Goal: Task Accomplishment & Management: Register for event/course

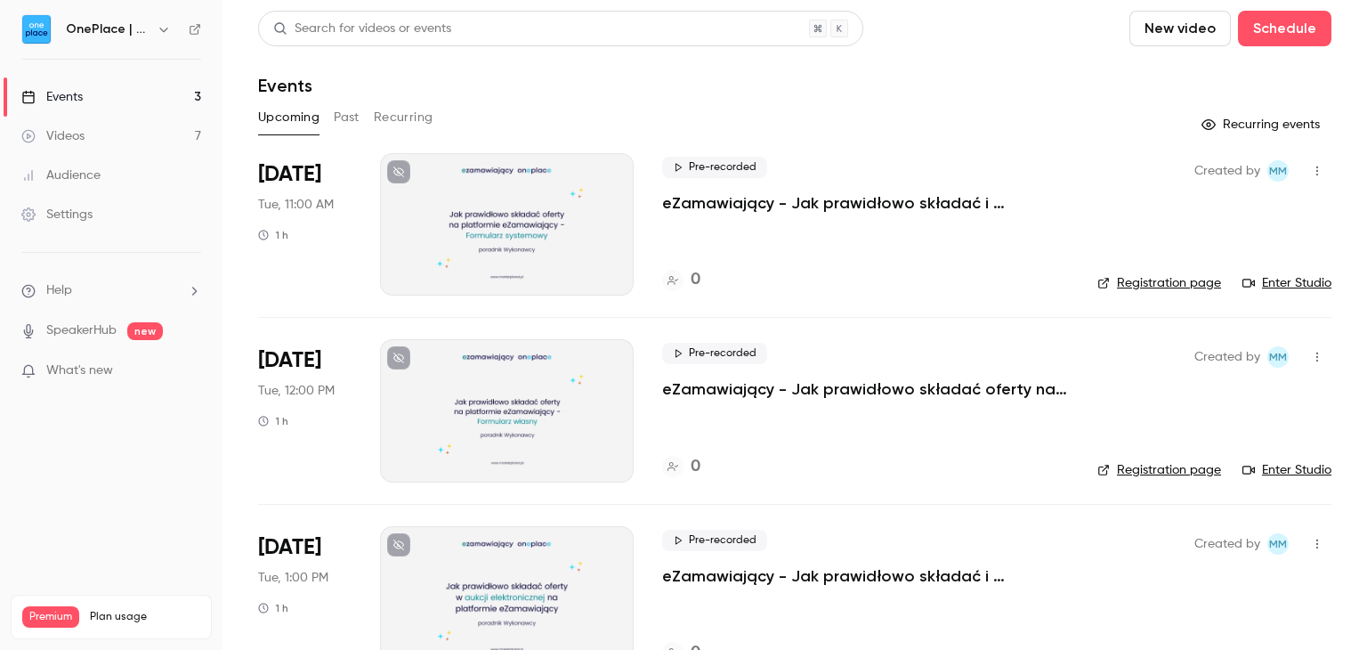
click at [93, 101] on link "Events 3" at bounding box center [111, 96] width 222 height 39
click at [1127, 285] on link "Registration page" at bounding box center [1159, 283] width 124 height 18
click at [1118, 467] on link "Registration page" at bounding box center [1159, 470] width 124 height 18
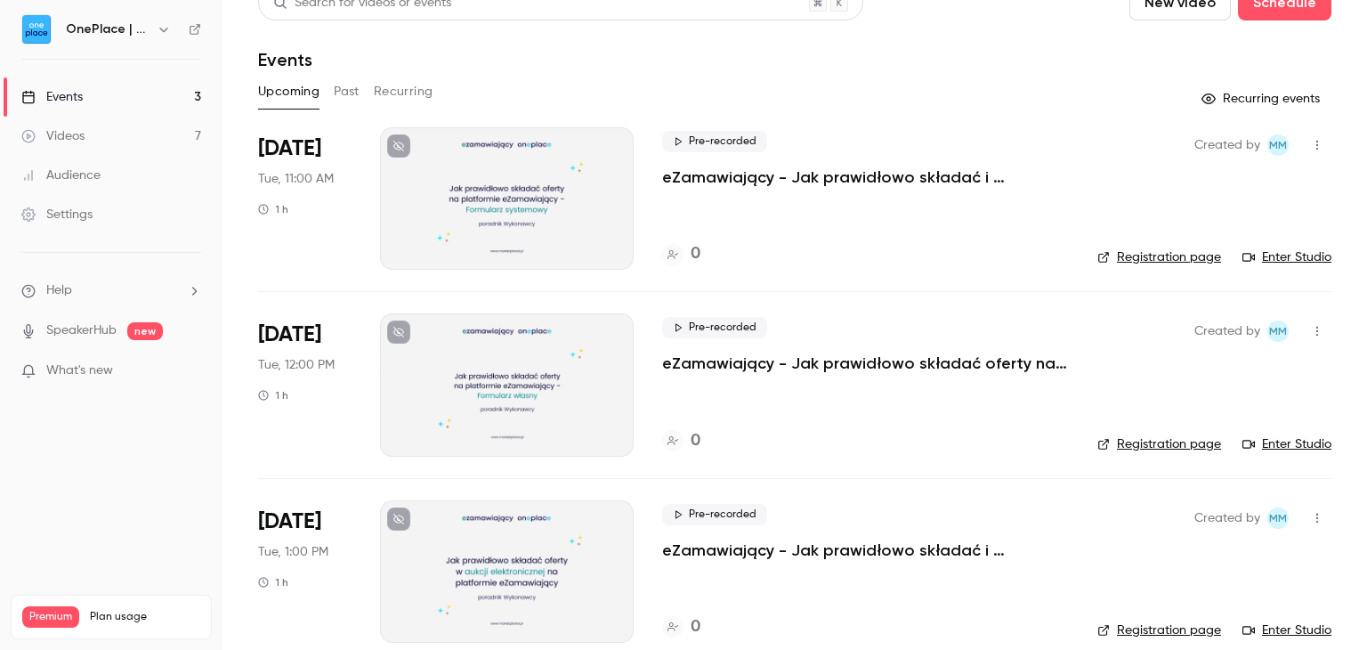
scroll to position [50, 0]
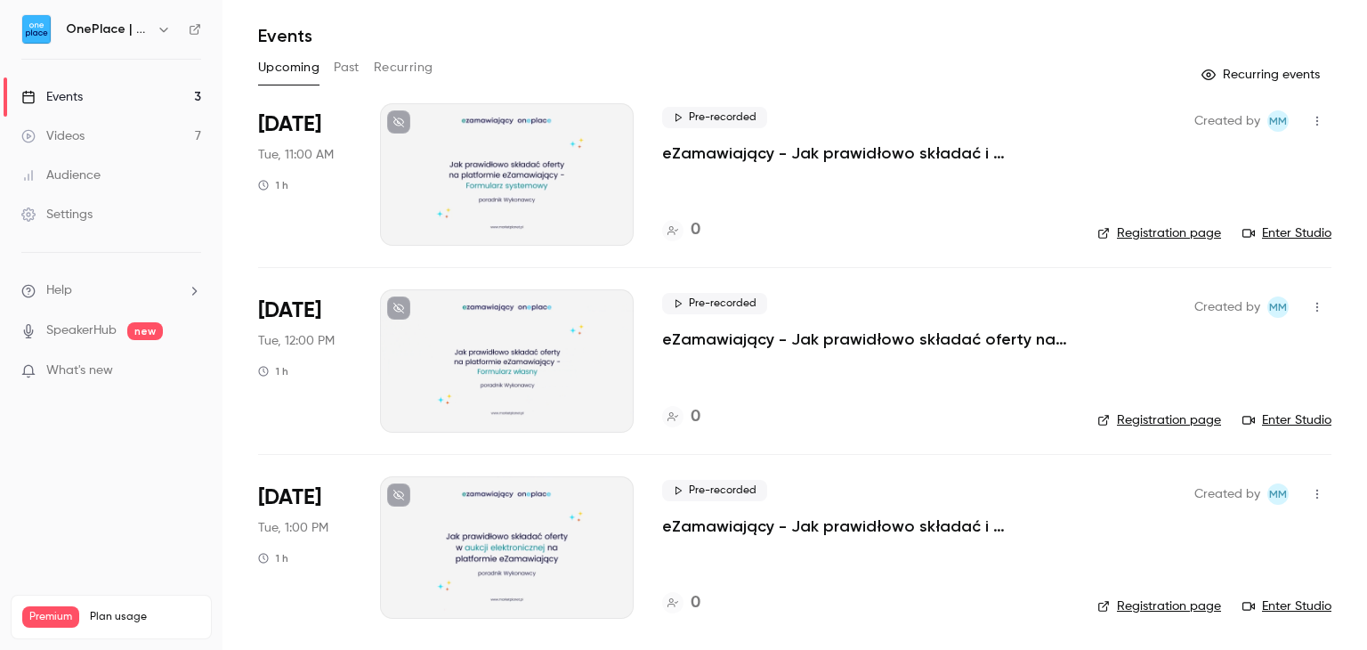
click at [1139, 602] on link "Registration page" at bounding box center [1159, 606] width 124 height 18
